Goal: Find specific page/section: Find specific page/section

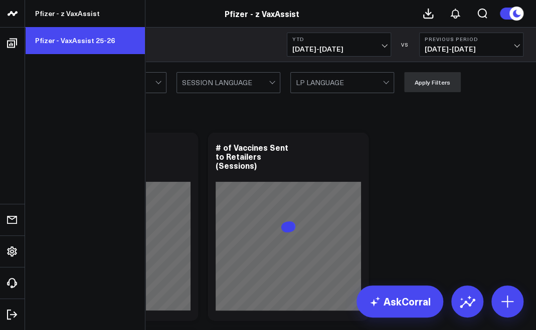
click at [60, 38] on link "Pfizer - VaxAssist 25-26" at bounding box center [85, 40] width 120 height 27
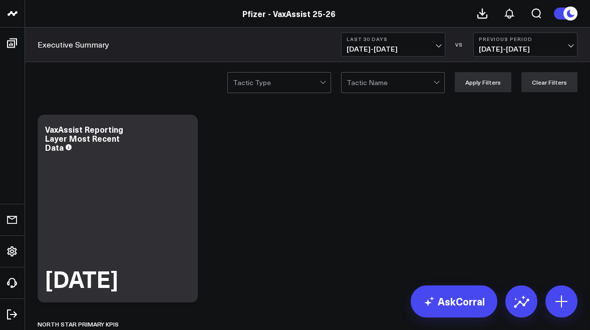
click at [374, 50] on span "08/19/25 - 09/17/25" at bounding box center [393, 49] width 93 height 8
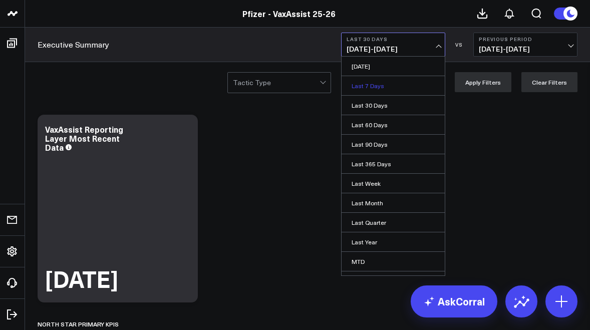
click at [387, 84] on link "Last 7 Days" at bounding box center [393, 85] width 103 height 19
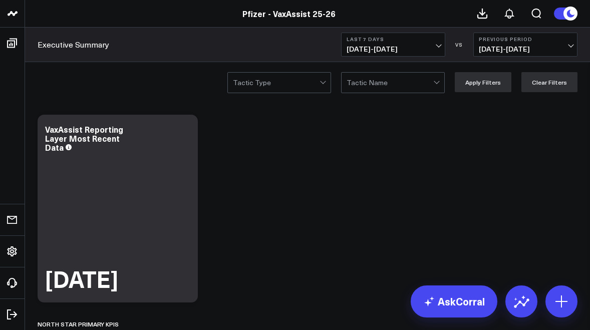
scroll to position [20, 0]
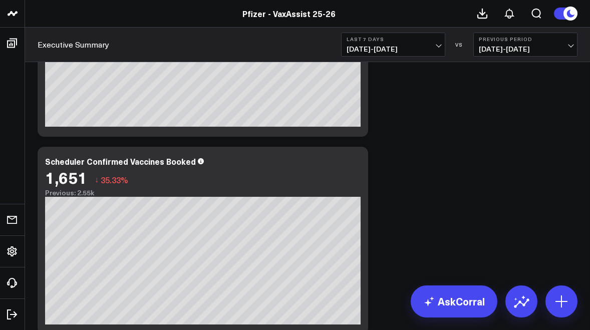
scroll to position [1114, 0]
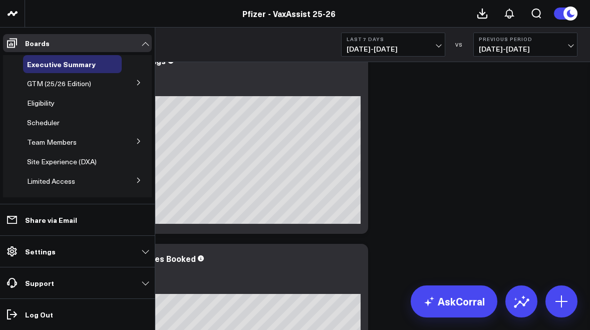
click at [19, 329] on li "Log Out" at bounding box center [77, 315] width 155 height 32
